Goal: Transaction & Acquisition: Purchase product/service

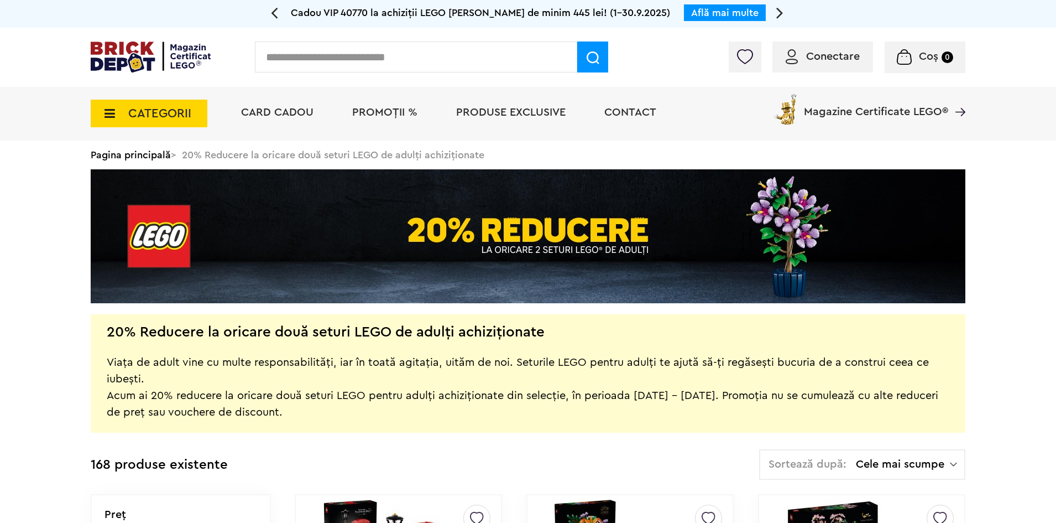
click at [831, 55] on span "Conectare" at bounding box center [833, 56] width 54 height 11
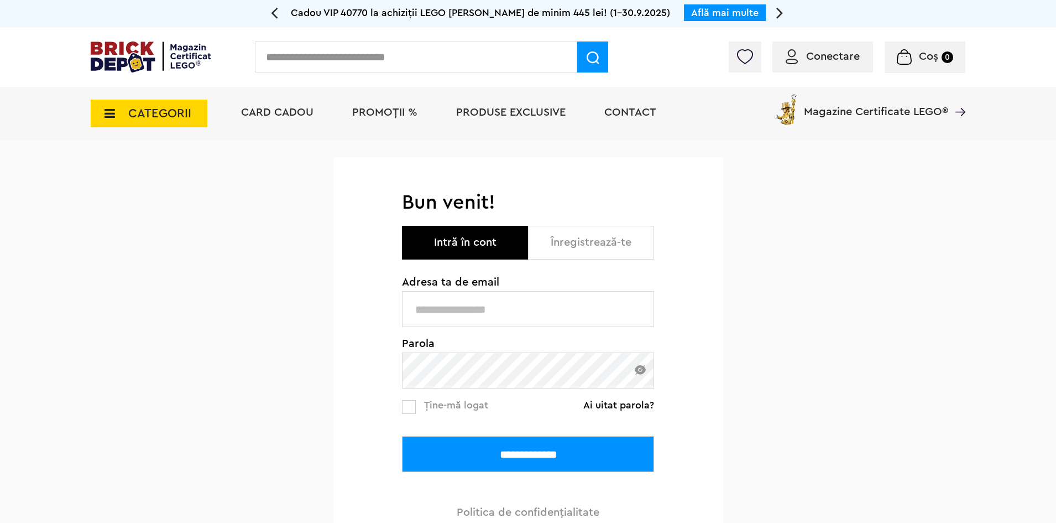
type input "**********"
click at [535, 456] on input "**********" at bounding box center [528, 454] width 252 height 36
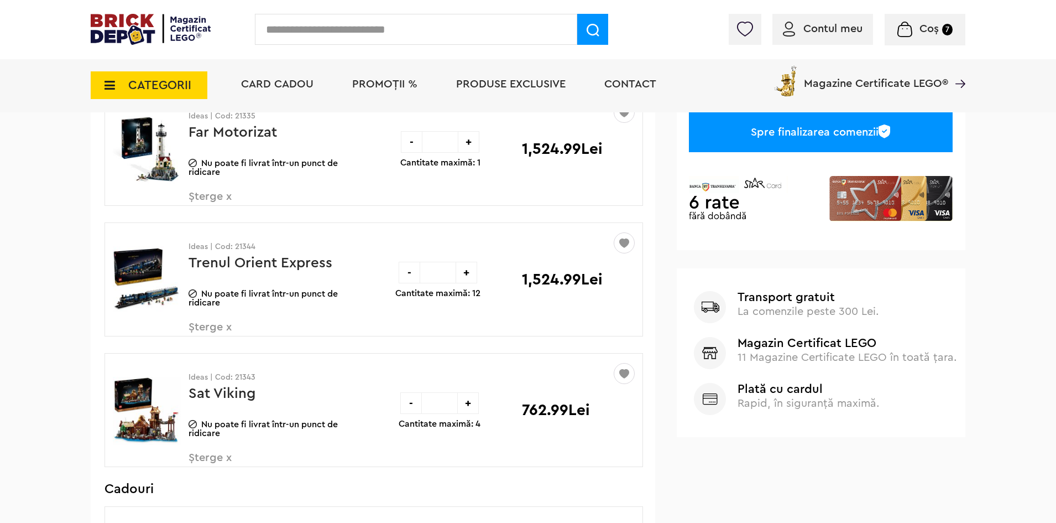
scroll to position [332, 0]
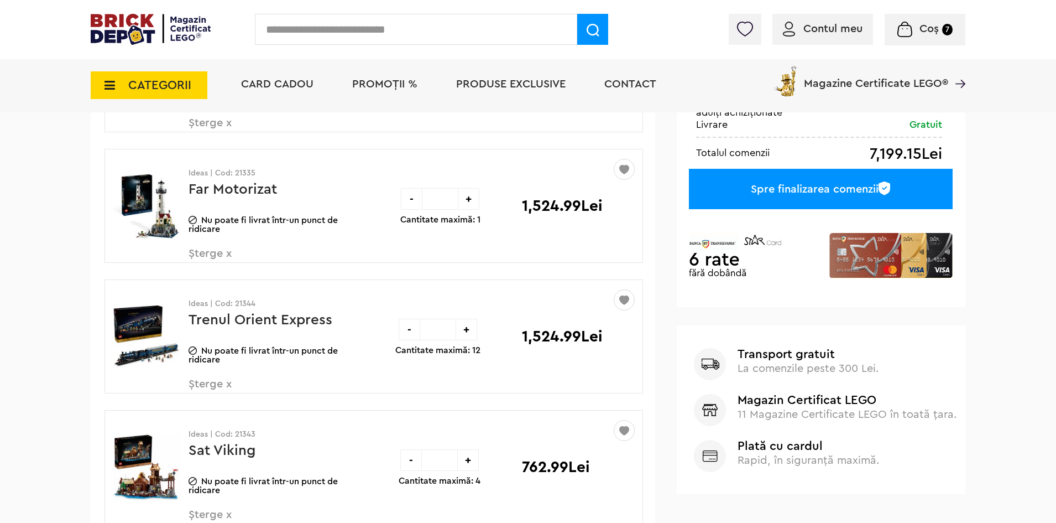
click at [206, 251] on span "Șterge x" at bounding box center [254, 260] width 130 height 24
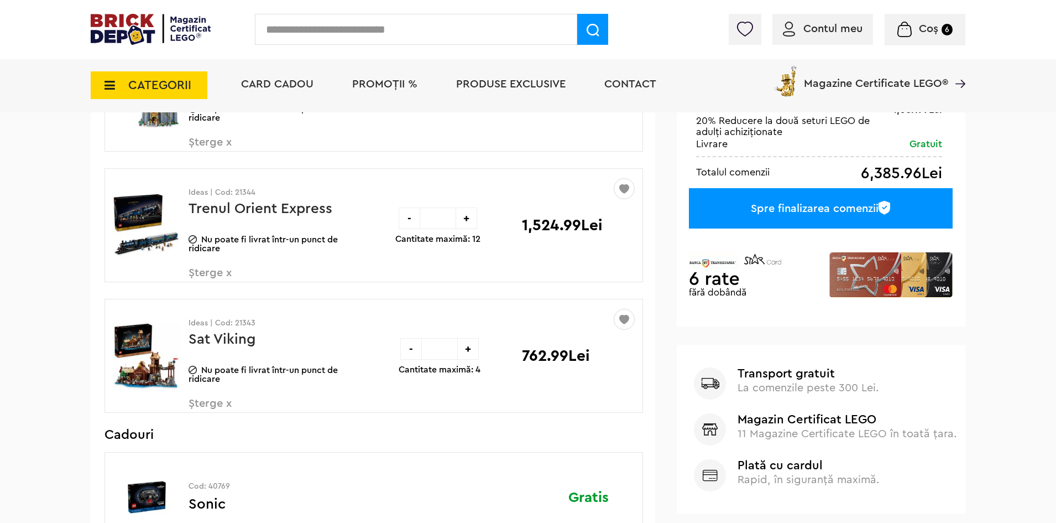
scroll to position [332, 0]
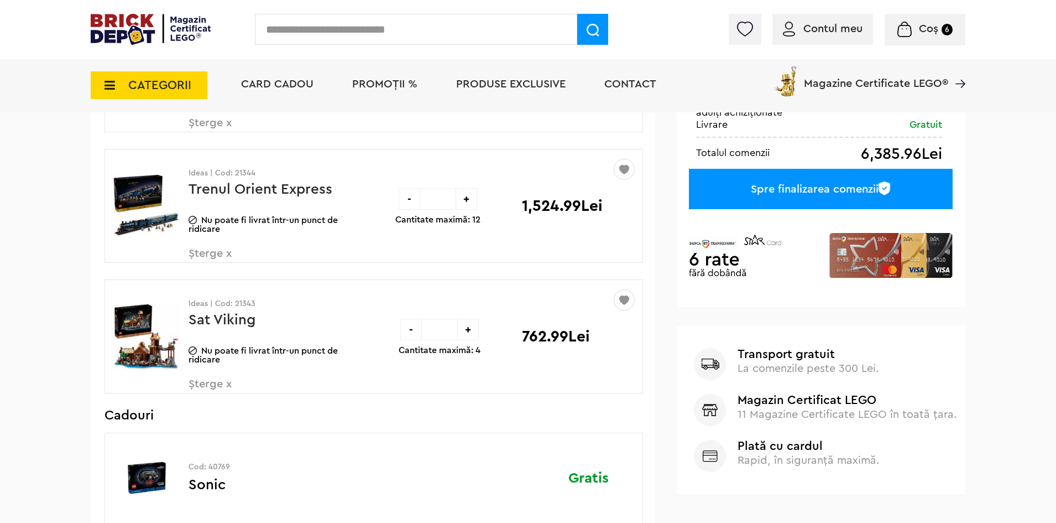
click at [207, 254] on span "Șterge x" at bounding box center [254, 260] width 130 height 24
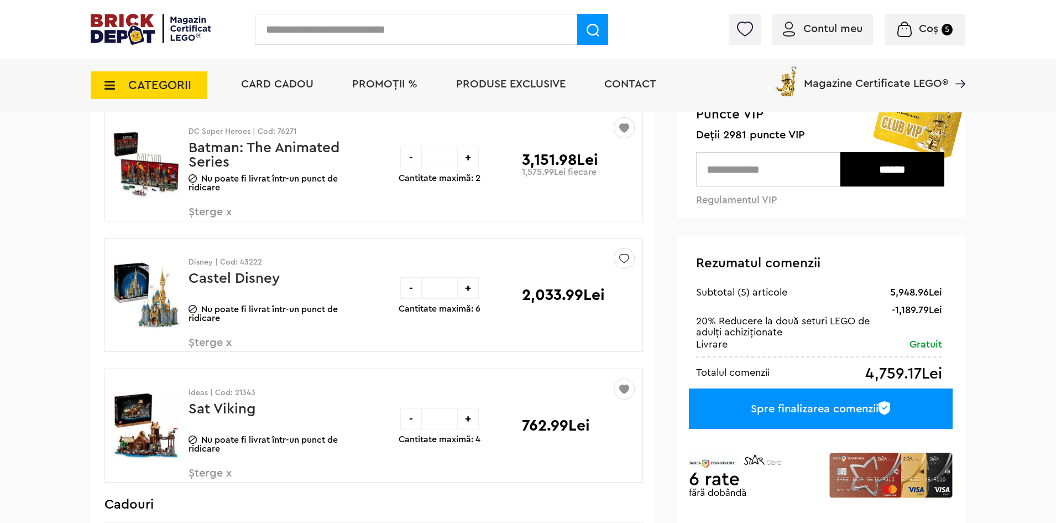
scroll to position [111, 0]
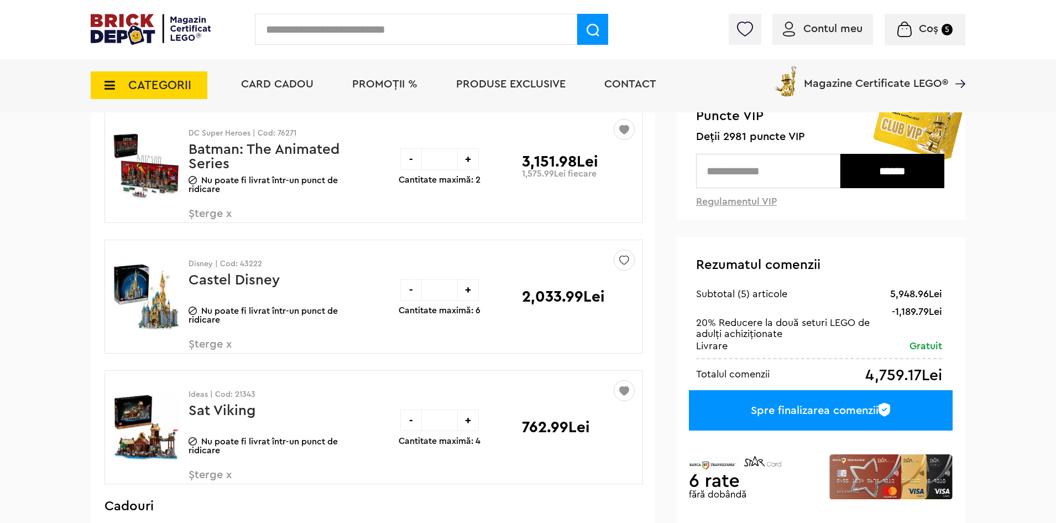
click at [203, 344] on span "Șterge x" at bounding box center [254, 350] width 130 height 24
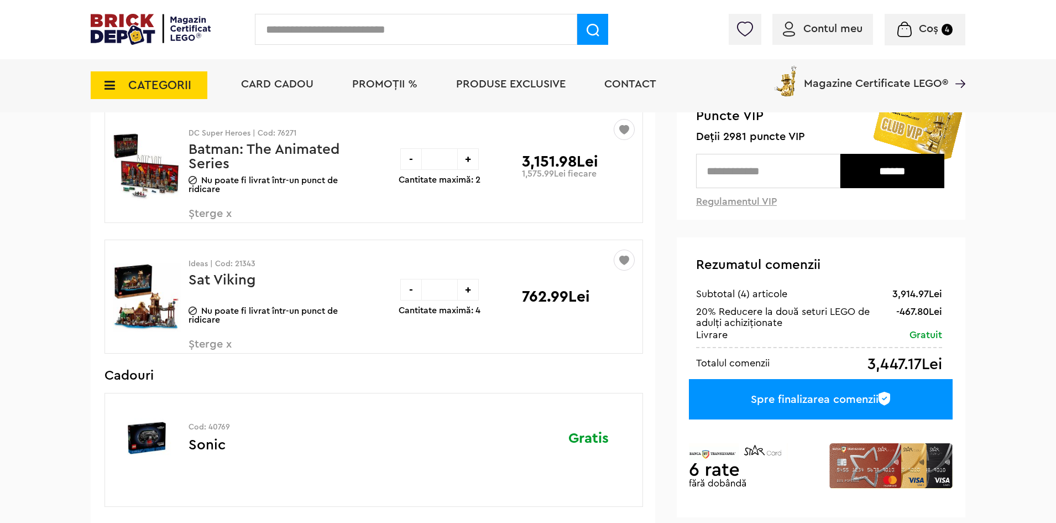
drag, startPoint x: 468, startPoint y: 288, endPoint x: 406, endPoint y: 298, distance: 63.2
click at [468, 288] on div "+" at bounding box center [468, 290] width 22 height 22
type input "*"
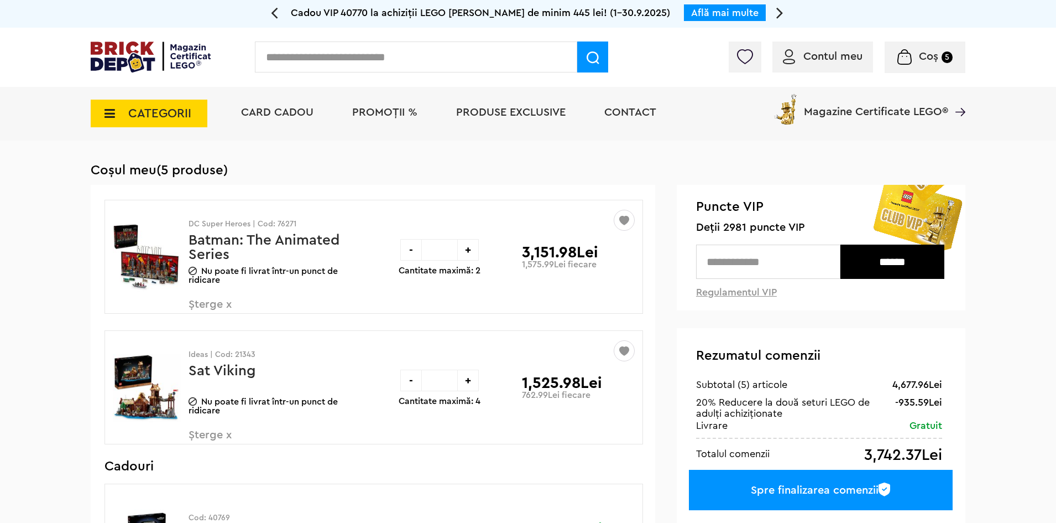
click at [205, 304] on span "Șterge x" at bounding box center [254, 311] width 130 height 24
